Goal: Information Seeking & Learning: Learn about a topic

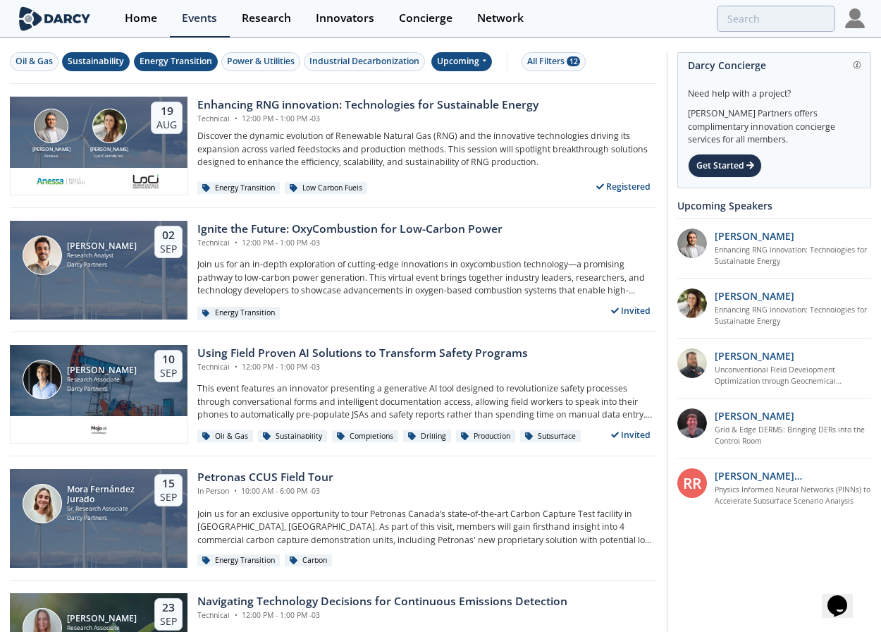
click at [486, 62] on icon at bounding box center [484, 60] width 6 height 8
click at [490, 98] on div "Past" at bounding box center [479, 108] width 87 height 23
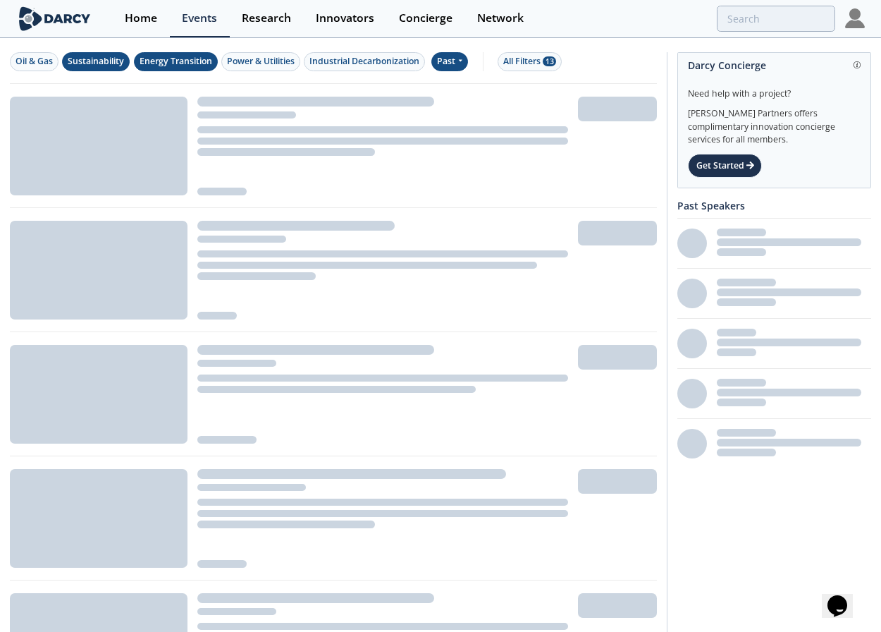
click at [195, 66] on div "Energy Transition" at bounding box center [176, 61] width 73 height 13
click at [238, 61] on div "Power & Utilities" at bounding box center [261, 61] width 68 height 13
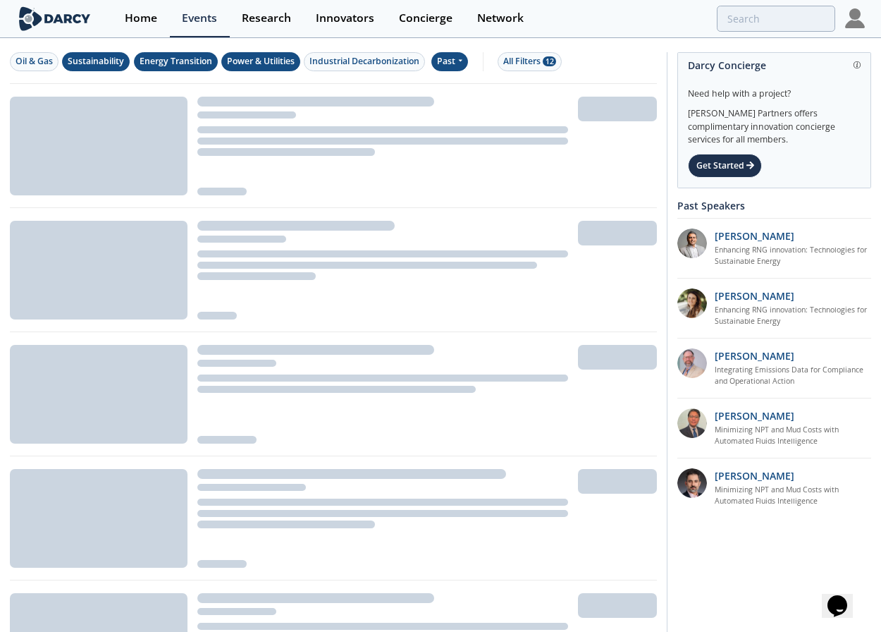
click at [204, 62] on div "Energy Transition" at bounding box center [176, 61] width 73 height 13
click at [101, 59] on div "Sustainability" at bounding box center [96, 61] width 56 height 13
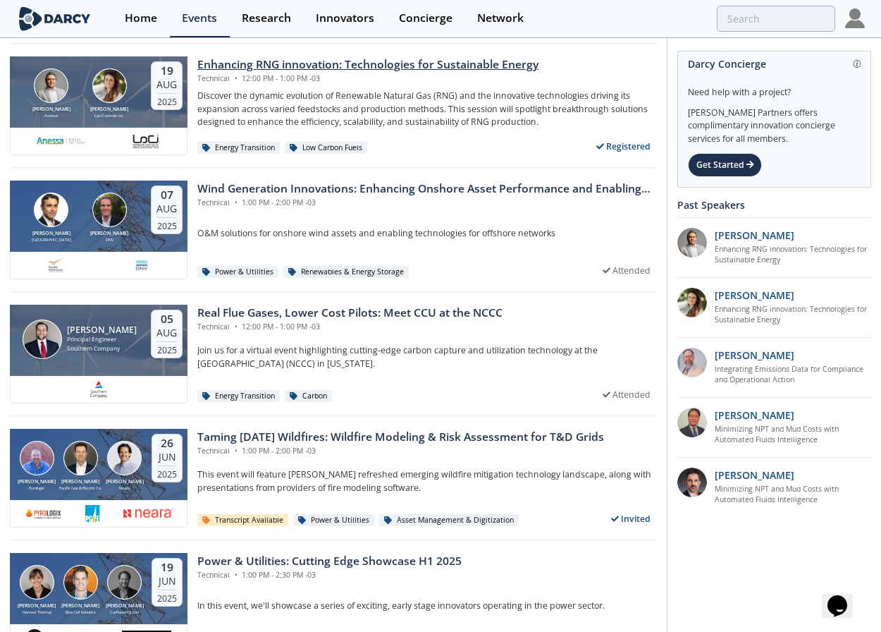
scroll to position [8, 0]
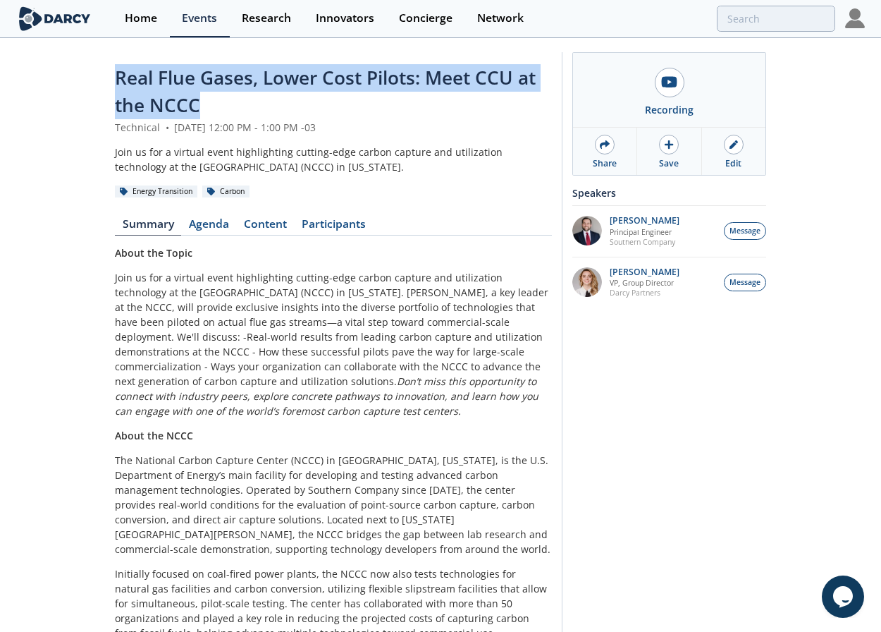
drag, startPoint x: 205, startPoint y: 104, endPoint x: 115, endPoint y: 90, distance: 91.3
click at [115, 90] on div "Real Flue Gases, Lower Cost Pilots: Meet CCU at the NCCC" at bounding box center [333, 92] width 437 height 56
copy span "Real Flue Gases, Lower Cost Pilots: Meet CCU at the NCCC"
click at [593, 238] on img at bounding box center [587, 231] width 30 height 30
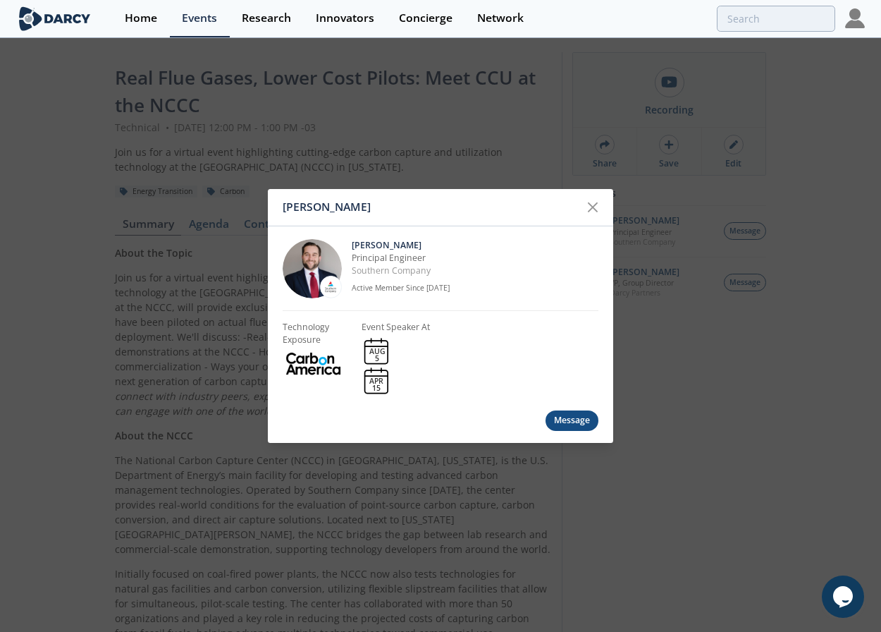
click at [414, 109] on div "John Carroll John Carroll Principal Engineer Southern Company Active Member Sin…" at bounding box center [440, 316] width 881 height 632
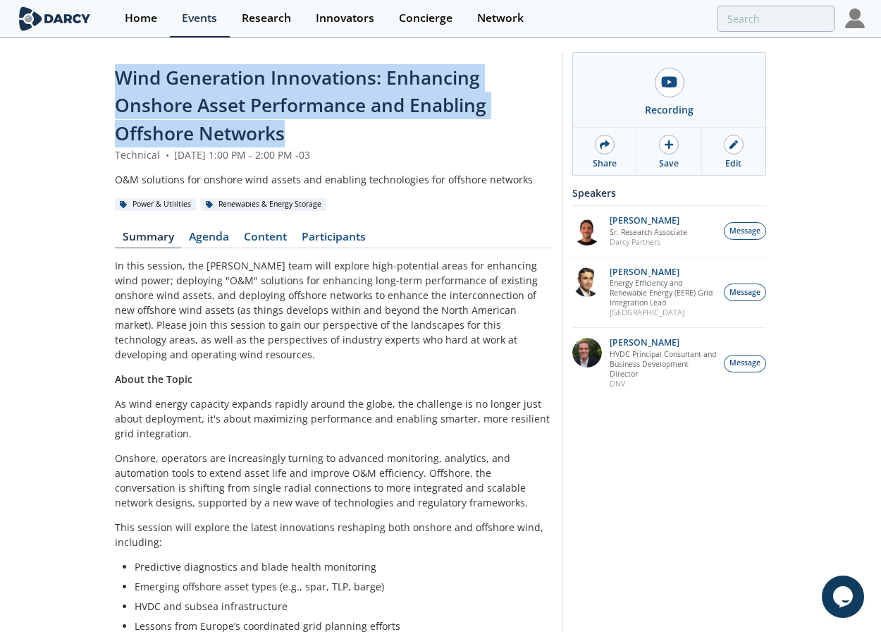
drag, startPoint x: 285, startPoint y: 132, endPoint x: 109, endPoint y: 78, distance: 185.1
click at [109, 78] on div "Wind Generation Innovations: Enhancing Onshore Asset Performance and Enabling O…" at bounding box center [440, 577] width 881 height 1077
copy span "Wind Generation Innovations: Enhancing Onshore Asset Performance and Enabling O…"
click at [588, 363] on img at bounding box center [587, 353] width 30 height 30
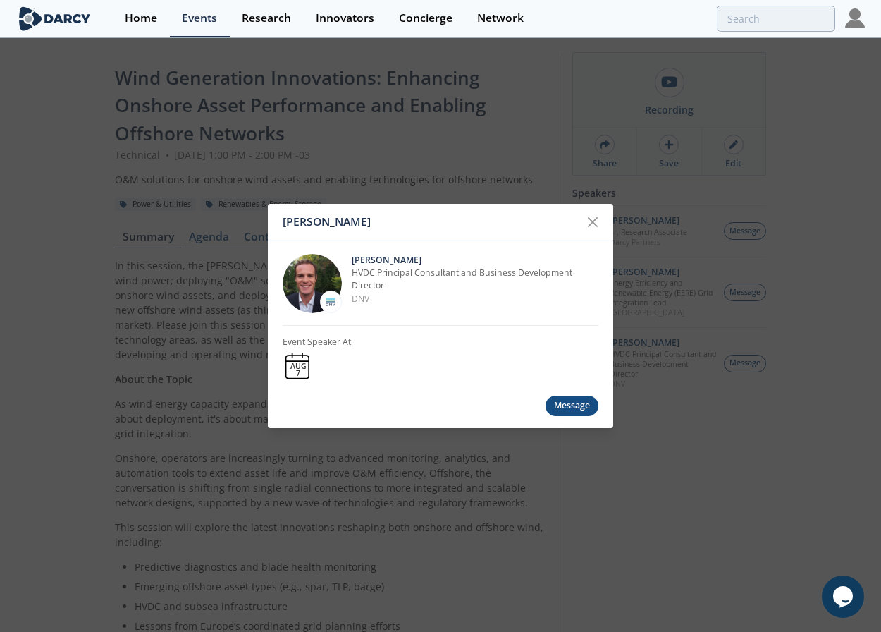
click at [647, 479] on div "Morgan Putnam Morgan Putnam HVDC Principal Consultant and Business Development …" at bounding box center [440, 316] width 881 height 632
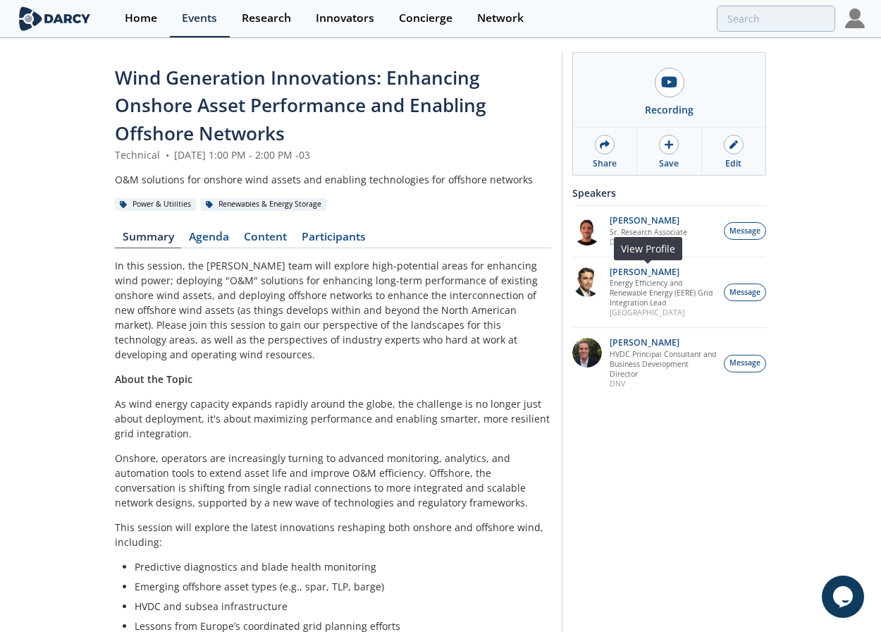
click at [592, 294] on img at bounding box center [587, 282] width 30 height 30
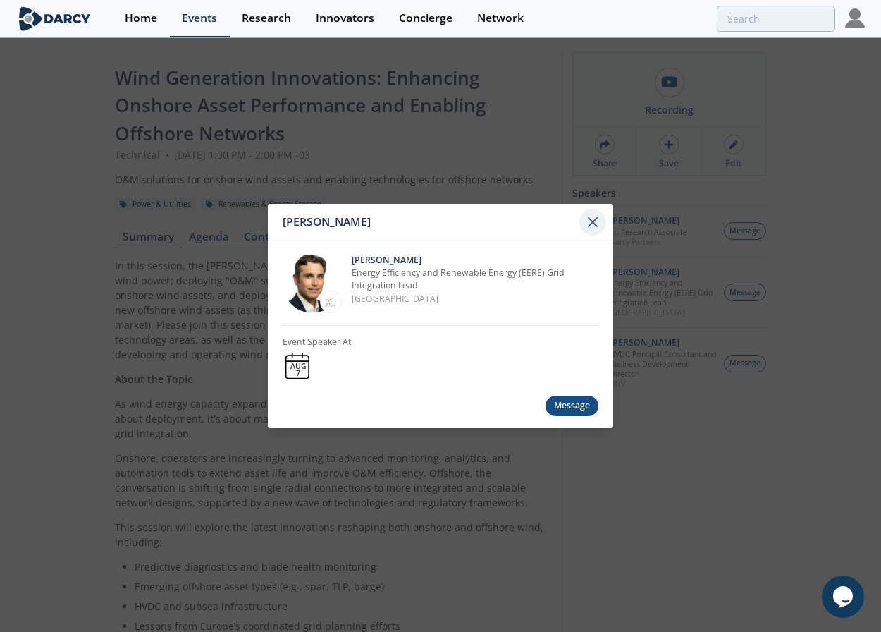
click at [588, 214] on icon at bounding box center [592, 222] width 17 height 17
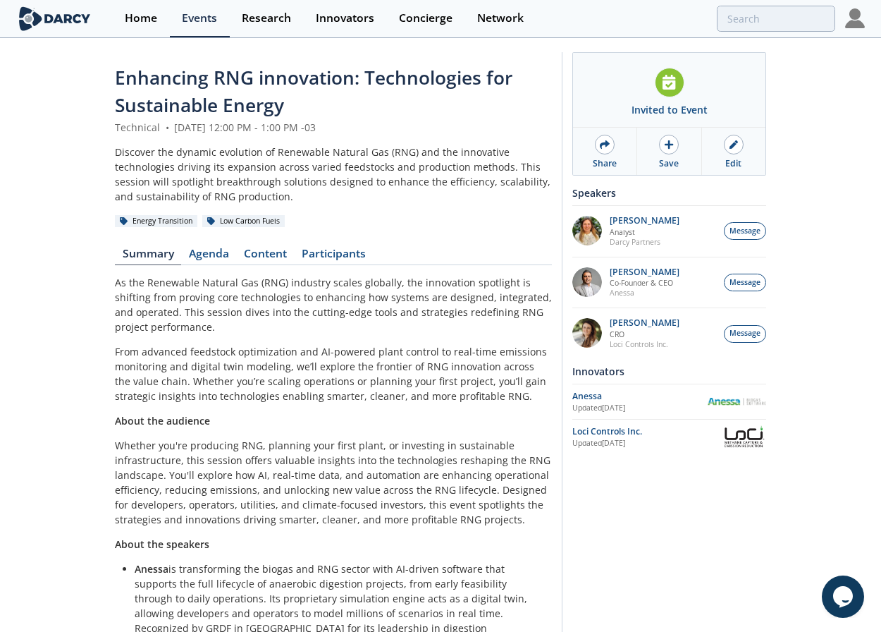
click at [226, 79] on span "Enhancing RNG innovation: Technologies for Sustainable Energy" at bounding box center [314, 91] width 398 height 53
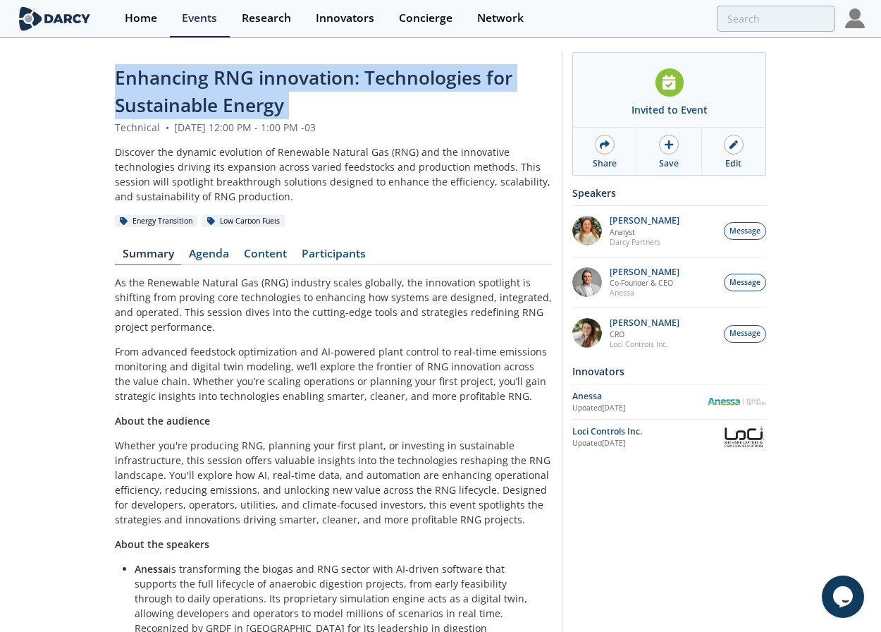
click at [226, 79] on span "Enhancing RNG innovation: Technologies for Sustainable Energy" at bounding box center [314, 91] width 398 height 53
copy header "Enhancing RNG innovation: Technologies for Sustainable Energy"
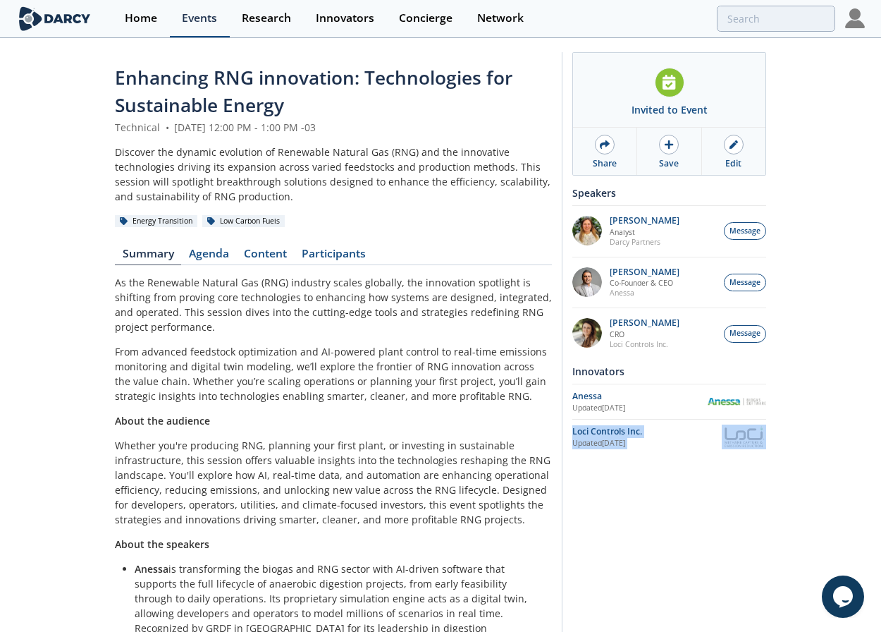
click at [204, 23] on div "Events" at bounding box center [199, 18] width 35 height 11
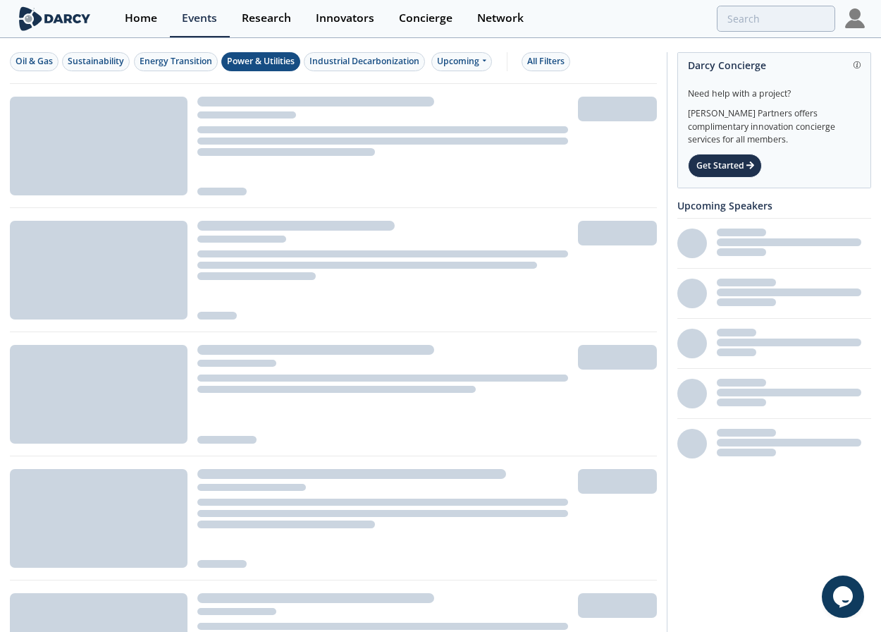
click at [293, 59] on div "Power & Utilities" at bounding box center [261, 61] width 68 height 13
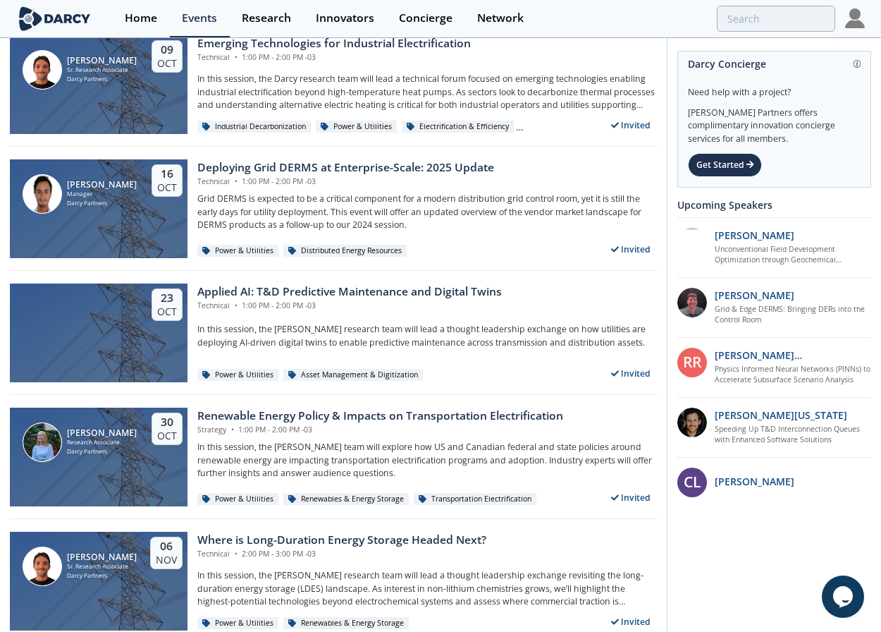
scroll to position [1367, 0]
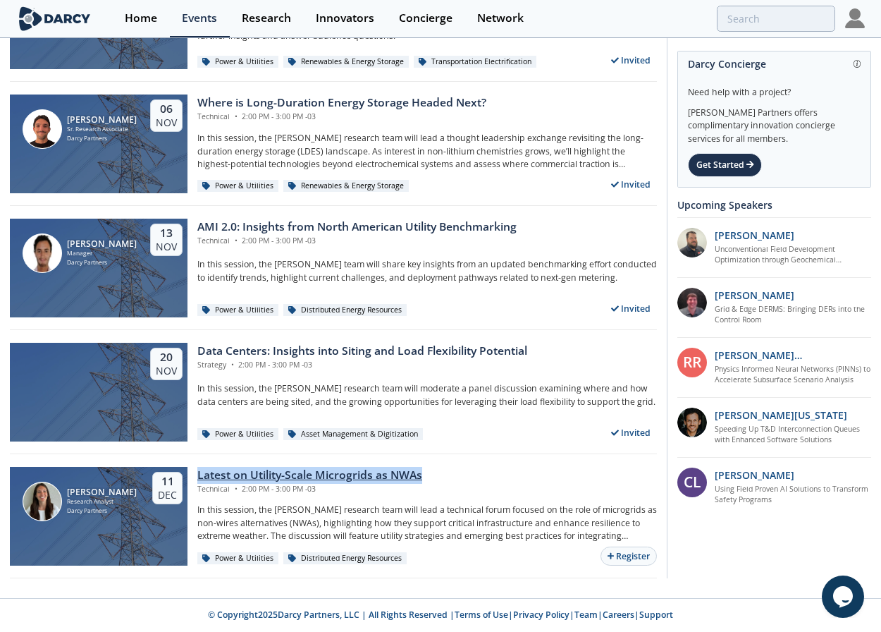
drag, startPoint x: 192, startPoint y: 462, endPoint x: 426, endPoint y: 480, distance: 234.7
click at [426, 480] on div "Milagros Solá Research Analyst Darcy Partners 11 Dec Latest on Utility-Scale Mi…" at bounding box center [333, 516] width 647 height 124
copy div "Latest on Utility-Scale Microgrids as NWAs"
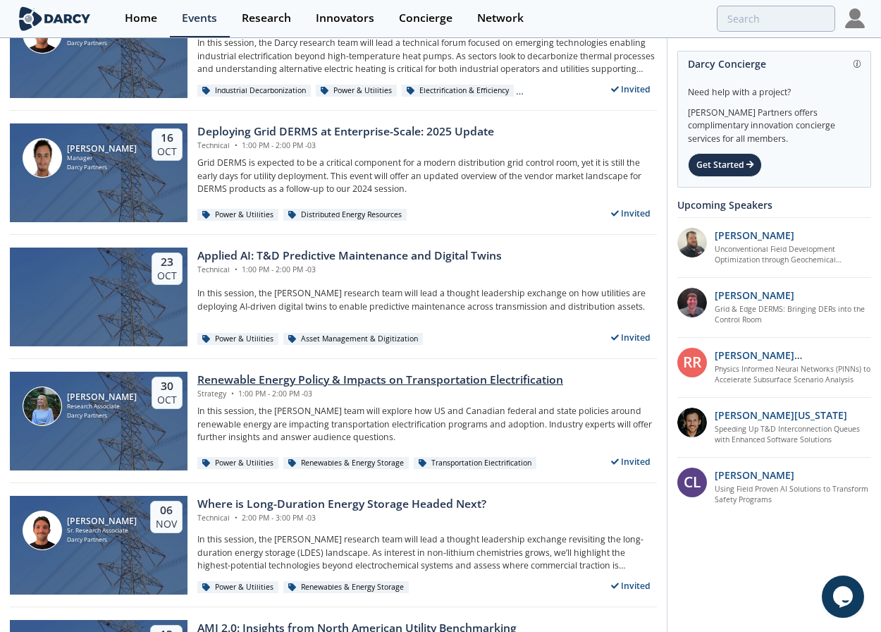
scroll to position [813, 0]
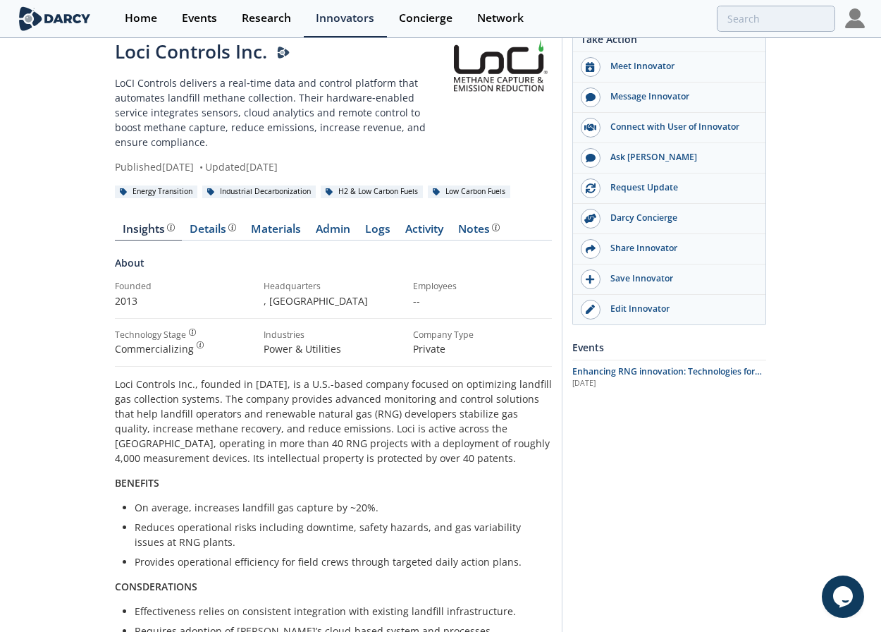
scroll to position [28, 0]
